Goal: Information Seeking & Learning: Learn about a topic

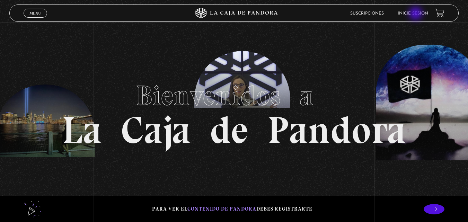
click at [417, 14] on link "Inicie sesión" at bounding box center [413, 13] width 30 height 4
click at [421, 14] on link "Inicie sesión" at bounding box center [413, 13] width 30 height 4
click at [413, 10] on li "Inicie sesión" at bounding box center [413, 13] width 30 height 11
click at [414, 12] on link "Inicie sesión" at bounding box center [413, 13] width 30 height 4
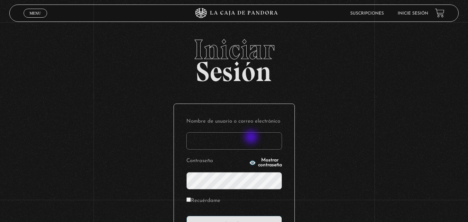
click at [252, 138] on input "Nombre de usuario o correo electrónico" at bounding box center [234, 140] width 96 height 17
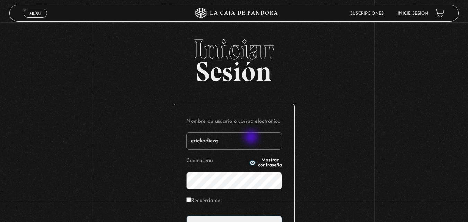
type input "erickadiezg"
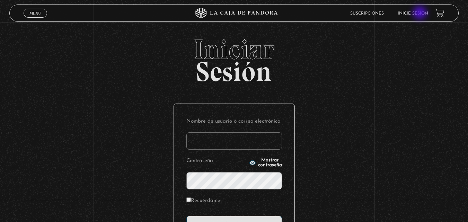
click at [421, 14] on link "Inicie sesión" at bounding box center [413, 13] width 30 height 4
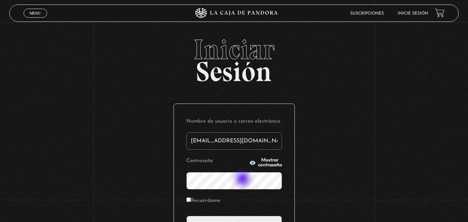
type input "[EMAIL_ADDRESS][DOMAIN_NAME]"
click at [249, 165] on icon "button" at bounding box center [252, 163] width 6 height 5
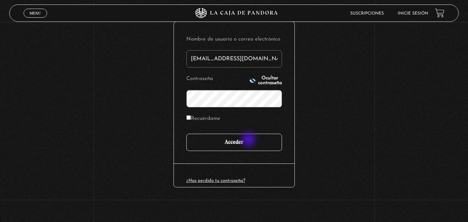
click at [250, 140] on input "Acceder" at bounding box center [234, 142] width 96 height 17
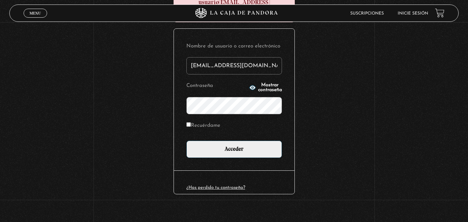
scroll to position [120, 0]
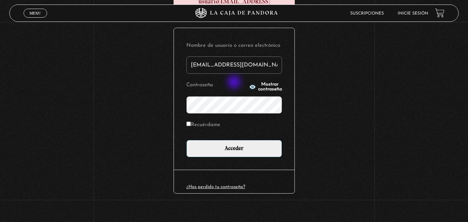
click at [249, 85] on icon "button" at bounding box center [252, 87] width 6 height 5
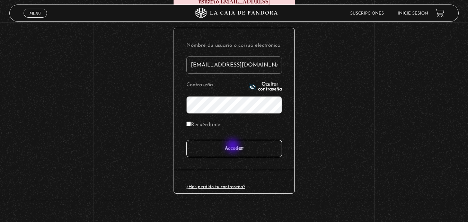
click at [234, 147] on input "Acceder" at bounding box center [234, 148] width 96 height 17
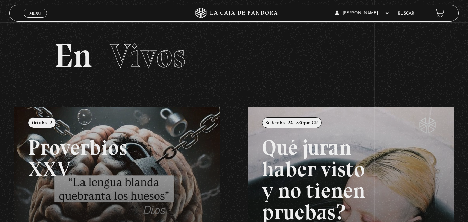
click at [35, 15] on span "Menu" at bounding box center [34, 13] width 11 height 4
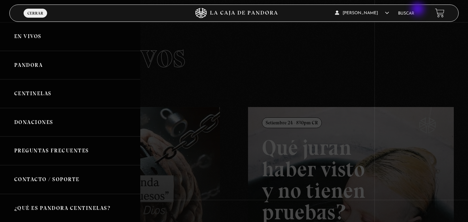
click at [414, 10] on li "Buscar" at bounding box center [406, 13] width 16 height 11
click at [414, 12] on link "Buscar" at bounding box center [406, 13] width 16 height 4
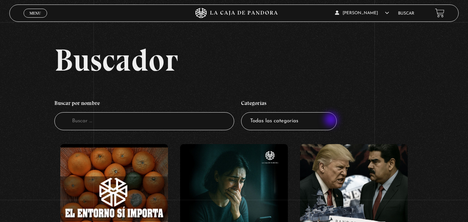
click at [332, 120] on select "Todas las categorías 11:11 Humanitario (1) Amo los Lunes (4) Análisis de series…" at bounding box center [289, 121] width 96 height 18
click at [296, 121] on select "Todas las categorías 11:11 Humanitario (1) Amo los Lunes (4) Análisis de series…" at bounding box center [289, 121] width 96 height 18
click at [264, 123] on select "Todas las categorías 11:11 Humanitario (1) Amo los Lunes (4) Análisis de series…" at bounding box center [289, 121] width 96 height 18
select select "series-y-peliculas"
click at [244, 112] on select "Todas las categorías 11:11 Humanitario (1) Amo los Lunes (4) Análisis de series…" at bounding box center [289, 121] width 96 height 18
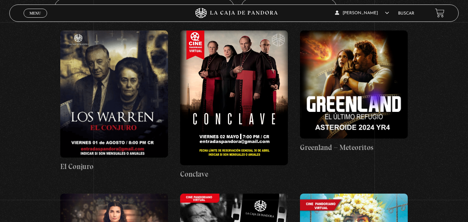
scroll to position [122, 0]
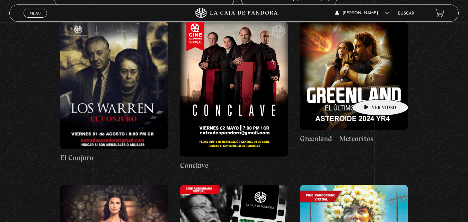
click at [369, 89] on figure at bounding box center [354, 76] width 108 height 108
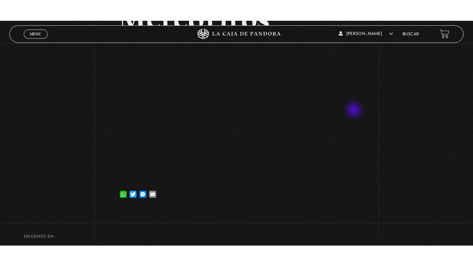
scroll to position [74, 0]
